Goal: Task Accomplishment & Management: Manage account settings

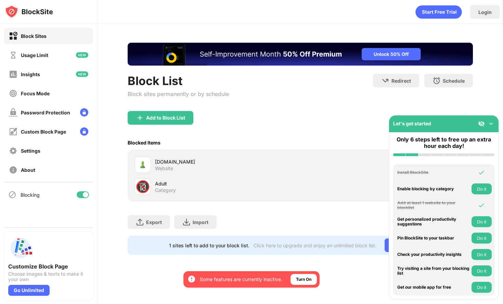
click at [491, 124] on img at bounding box center [490, 123] width 7 height 7
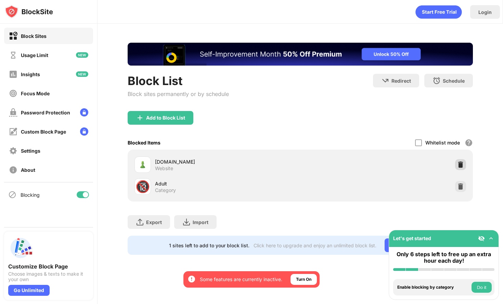
click at [460, 165] on img at bounding box center [460, 164] width 7 height 7
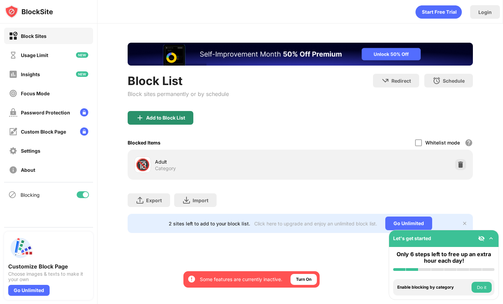
click at [159, 120] on div "Add to Block List" at bounding box center [165, 117] width 39 height 5
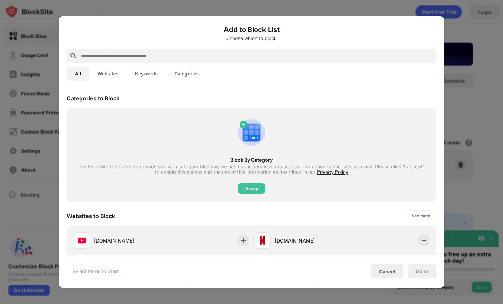
click at [171, 58] on input "text" at bounding box center [256, 56] width 353 height 8
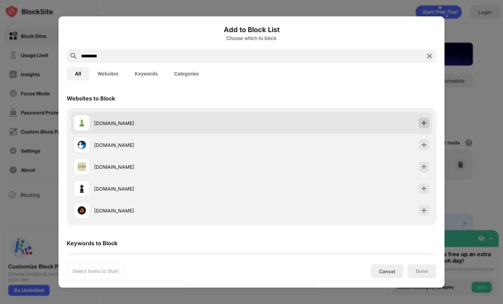
type input "*********"
click at [422, 123] on img at bounding box center [423, 123] width 7 height 7
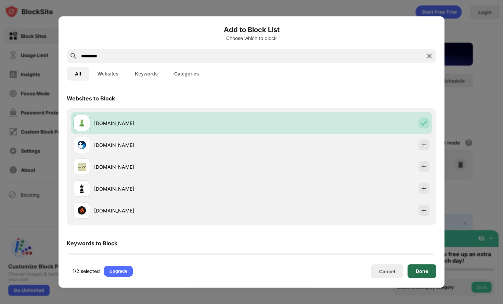
click at [427, 272] on div "Done" at bounding box center [422, 271] width 12 height 5
